Goal: Information Seeking & Learning: Learn about a topic

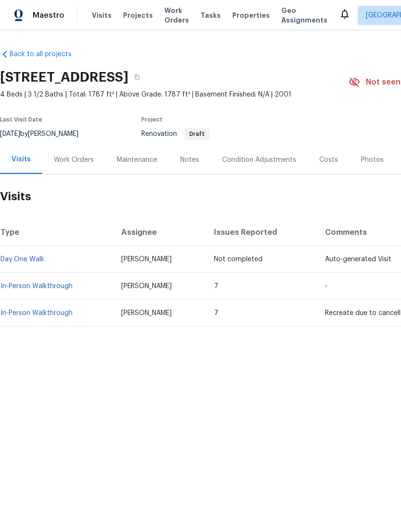
click at [39, 283] on link "In-Person Walkthrough" at bounding box center [36, 286] width 72 height 7
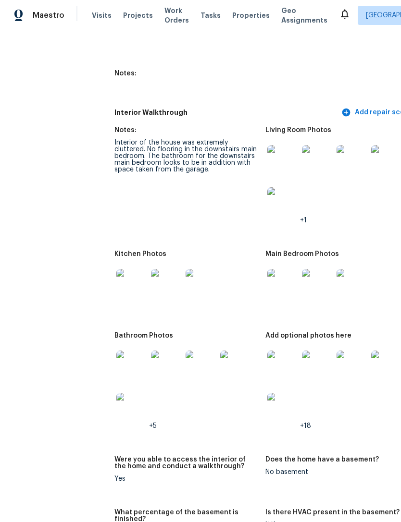
scroll to position [1114, 13]
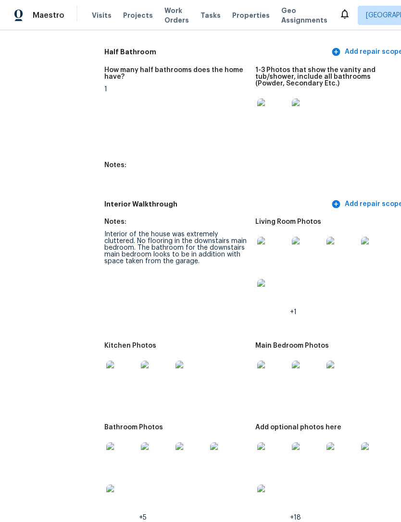
click at [262, 247] on img at bounding box center [272, 252] width 31 height 31
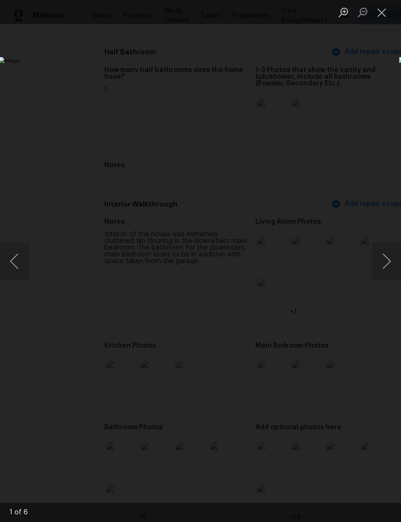
click at [381, 16] on button "Close lightbox" at bounding box center [381, 12] width 19 height 17
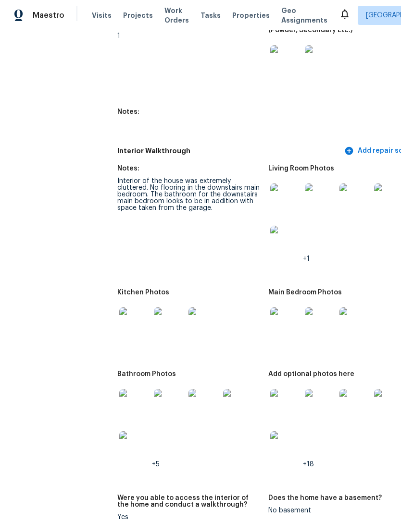
scroll to position [1168, 0]
click at [119, 318] on img at bounding box center [134, 322] width 31 height 31
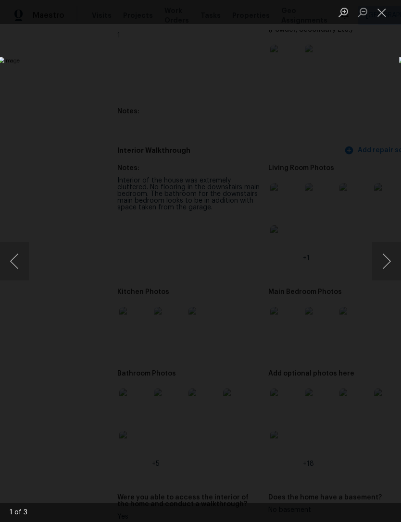
click at [386, 261] on button "Next image" at bounding box center [386, 261] width 29 height 38
click at [383, 257] on button "Next image" at bounding box center [386, 261] width 29 height 38
click at [384, 12] on button "Close lightbox" at bounding box center [381, 12] width 19 height 17
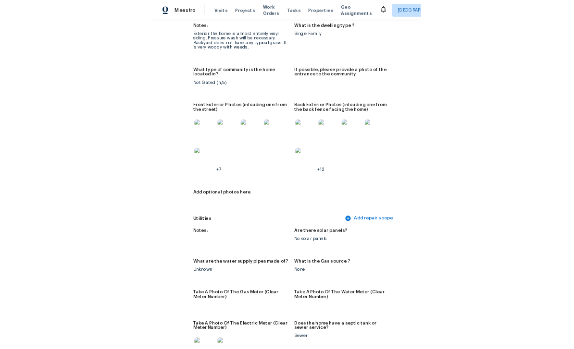
scroll to position [443, 57]
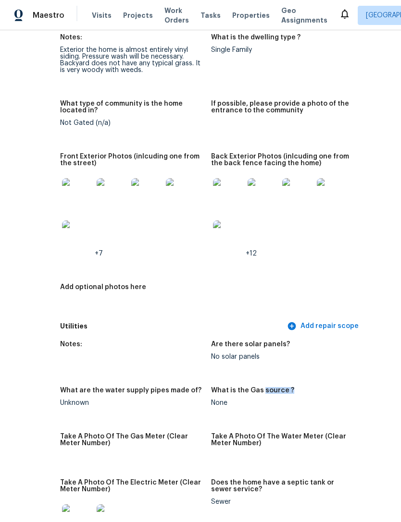
click at [361, 246] on div "All visits [STREET_ADDRESS] Home details Other Visits Day One Walk Scheduled In…" at bounding box center [200, 276] width 401 height 492
click at [213, 190] on img at bounding box center [228, 193] width 31 height 31
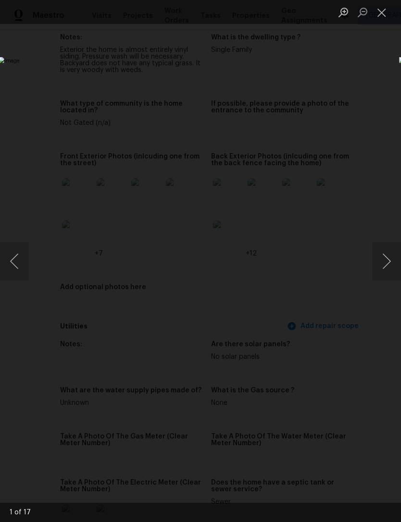
click at [383, 265] on button "Next image" at bounding box center [386, 261] width 29 height 38
click at [384, 267] on button "Next image" at bounding box center [386, 261] width 29 height 38
click at [386, 266] on button "Next image" at bounding box center [386, 261] width 29 height 38
click at [386, 258] on button "Next image" at bounding box center [386, 261] width 29 height 38
click at [384, 263] on button "Next image" at bounding box center [386, 261] width 29 height 38
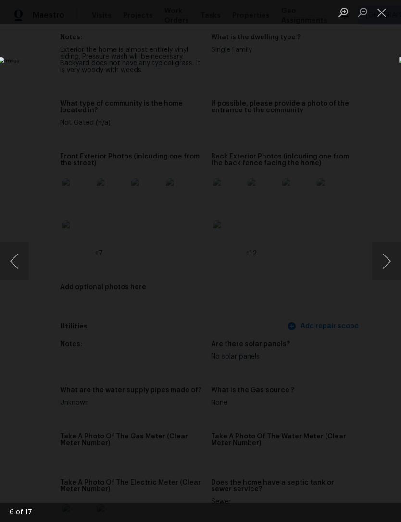
click at [372, 255] on button "Next image" at bounding box center [386, 261] width 29 height 38
click at [382, 263] on button "Next image" at bounding box center [386, 261] width 29 height 38
click at [389, 255] on button "Next image" at bounding box center [386, 261] width 29 height 38
click at [389, 251] on button "Next image" at bounding box center [386, 261] width 29 height 38
click at [385, 254] on button "Next image" at bounding box center [386, 261] width 29 height 38
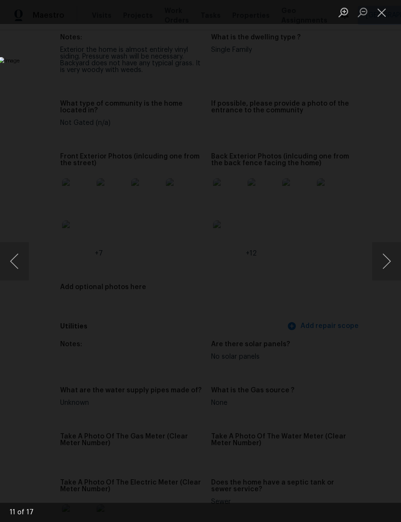
click at [386, 252] on button "Next image" at bounding box center [386, 261] width 29 height 38
click at [380, 12] on button "Close lightbox" at bounding box center [381, 12] width 19 height 17
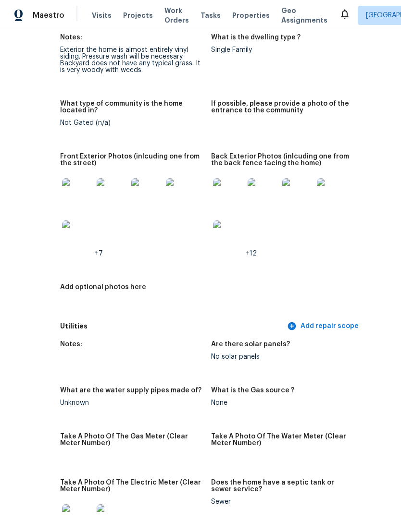
scroll to position [443, 0]
